Goal: Use online tool/utility: Utilize a website feature to perform a specific function

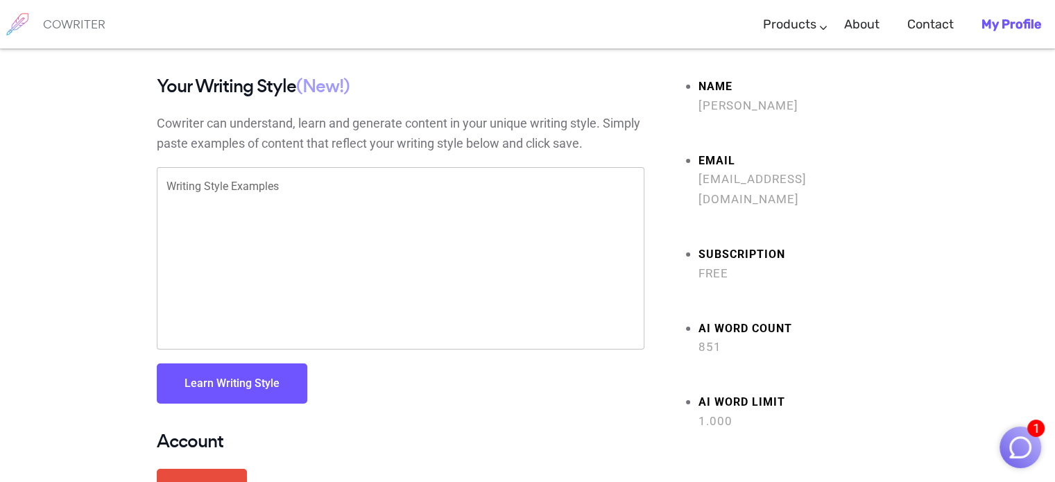
click at [89, 27] on h6 "COWRITER" at bounding box center [74, 24] width 62 height 12
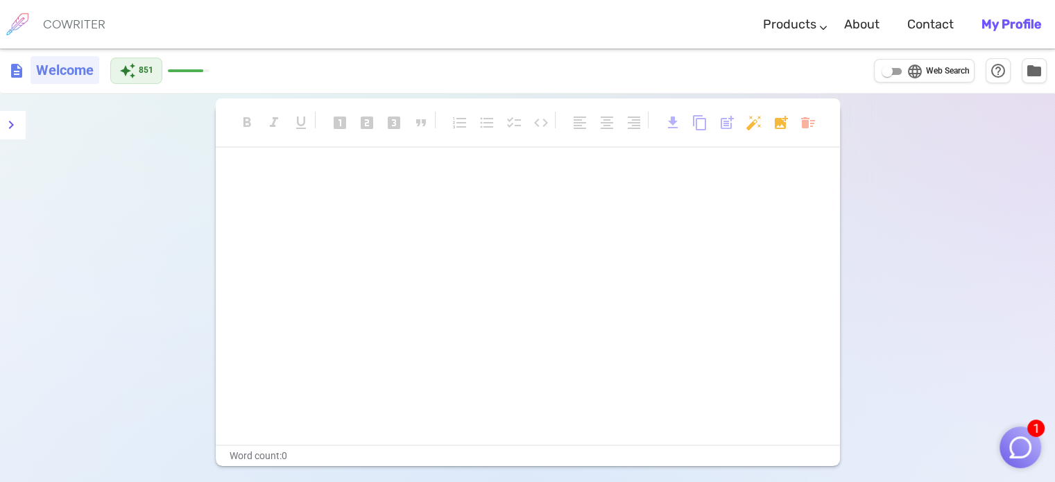
drag, startPoint x: 247, startPoint y: 173, endPoint x: 50, endPoint y: 73, distance: 221.1
click at [50, 73] on h6 "Welcome" at bounding box center [65, 70] width 69 height 28
click at [21, 71] on span "description" at bounding box center [16, 70] width 17 height 17
click at [12, 73] on span "description" at bounding box center [16, 70] width 17 height 17
click at [62, 22] on h6 "COWRITER" at bounding box center [74, 24] width 62 height 12
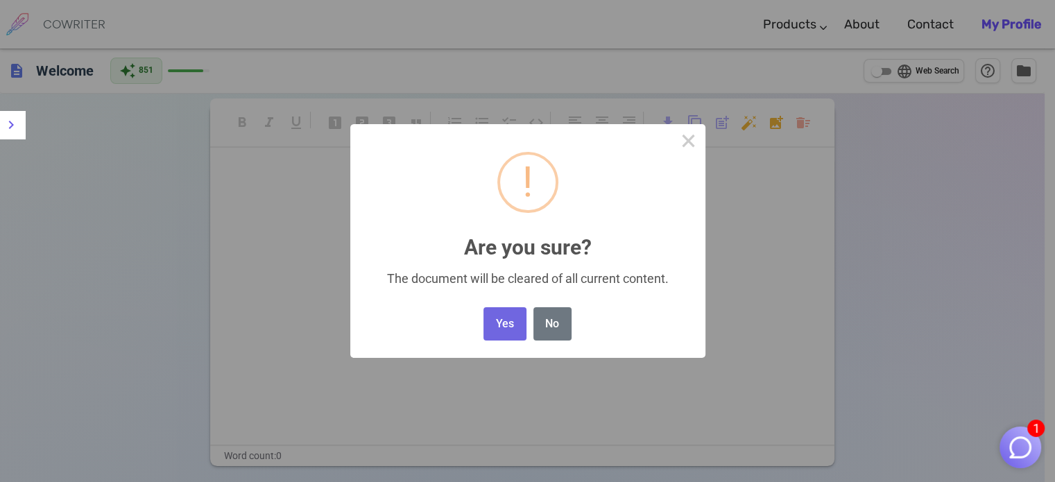
click at [813, 117] on body "1 COWRITER Products Writing Marketing Emails Images (soon) About Contact My Pro…" at bounding box center [527, 288] width 1055 height 577
click at [504, 319] on button "Yes" at bounding box center [504, 324] width 42 height 34
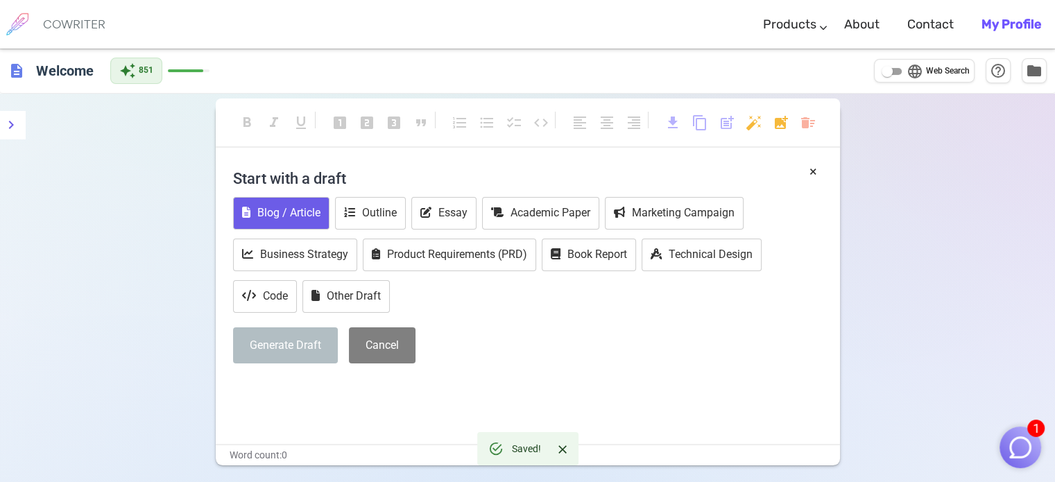
click at [280, 214] on button "Blog / Article" at bounding box center [281, 213] width 96 height 33
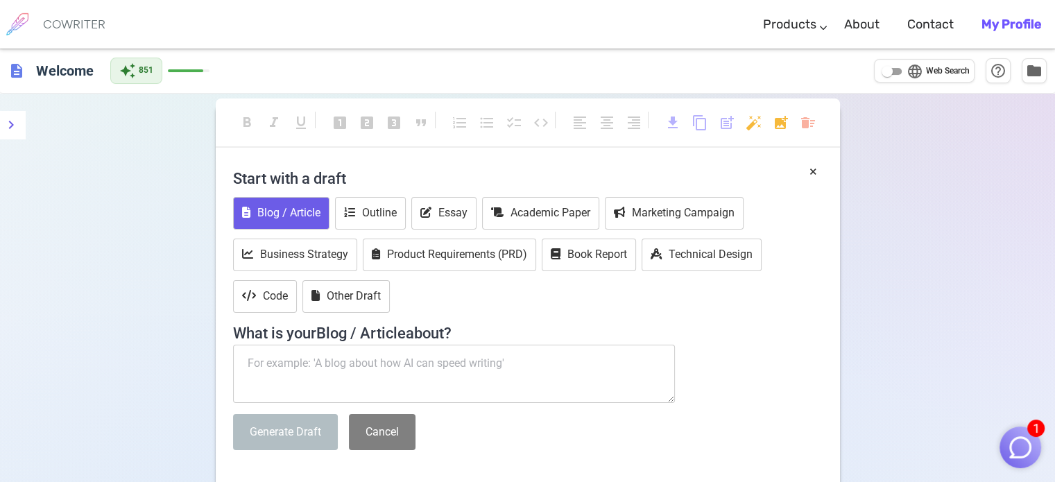
click at [312, 357] on textarea at bounding box center [454, 374] width 442 height 58
paste textarea "Tôi đang cần viết bài đăng facebook Tuyển thành viên Gen 5 cho CLB Sinh viên Ng…"
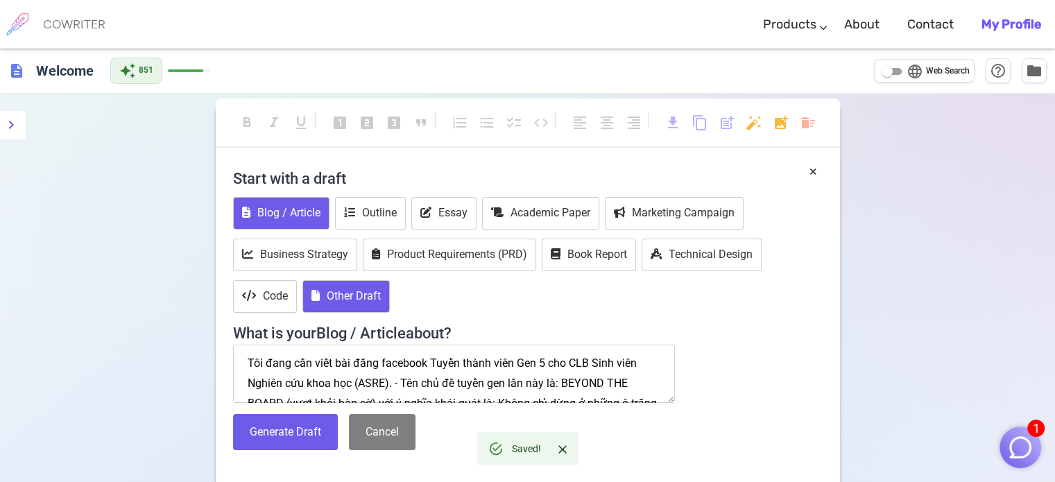
scroll to position [68, 0]
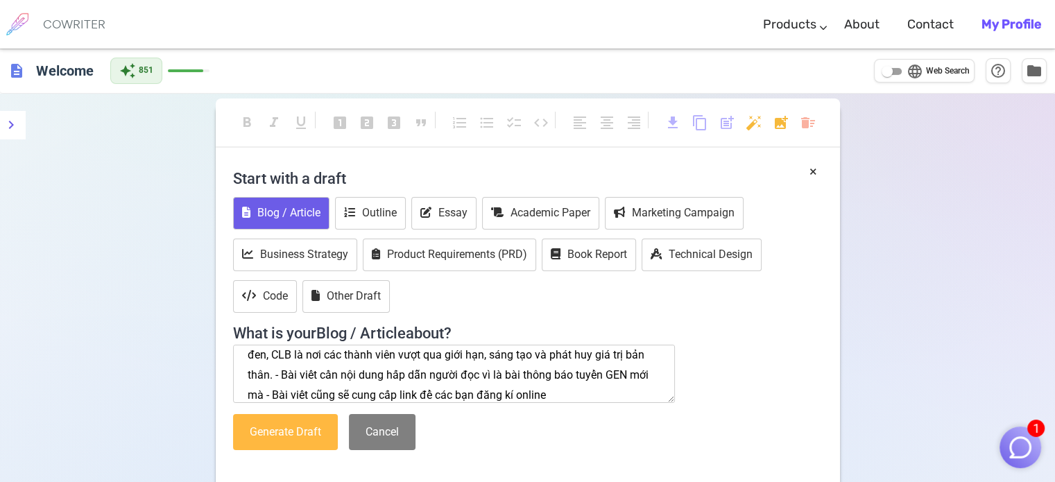
type textarea "Tôi đang cần viết bài đăng facebook Tuyển thành viên Gen 5 cho CLB Sinh viên Ng…"
click at [291, 426] on button "Generate Draft" at bounding box center [285, 432] width 105 height 37
